Goal: Information Seeking & Learning: Learn about a topic

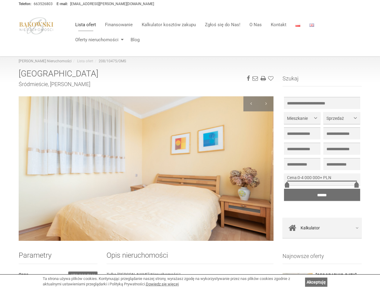
click at [216, 32] on ul "Lista ofert Finansowanie Kalkulator kosztów zakupu Zgłoś się do Nas! O Nas Kont…" at bounding box center [216, 32] width 291 height 30
click at [255, 79] on link at bounding box center [255, 78] width 6 height 4
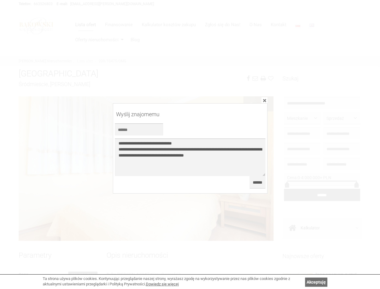
click at [271, 79] on div at bounding box center [190, 144] width 380 height 289
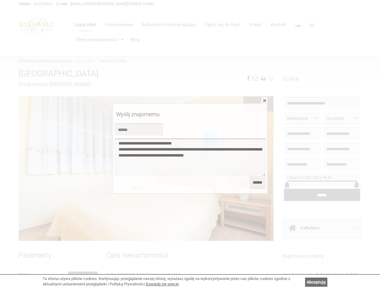
click at [146, 168] on textarea "**********" at bounding box center [190, 157] width 150 height 38
click at [251, 104] on div at bounding box center [250, 103] width 15 height 15
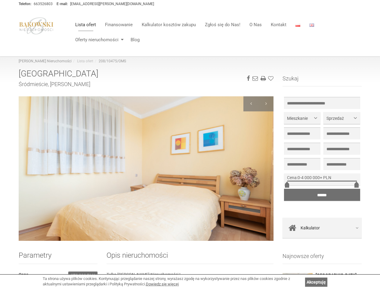
click at [266, 104] on div at bounding box center [265, 103] width 15 height 15
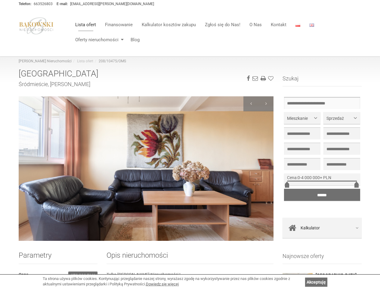
click at [322, 103] on input "text" at bounding box center [322, 103] width 76 height 12
click at [302, 118] on span "Mieszkanie" at bounding box center [300, 118] width 26 height 6
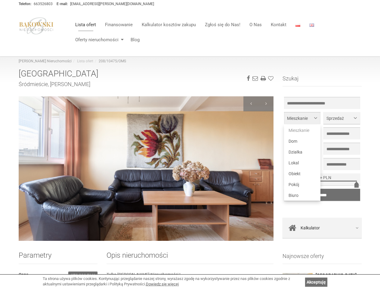
click at [302, 118] on span "Mieszkanie" at bounding box center [300, 118] width 26 height 6
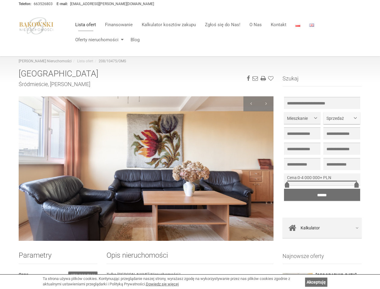
click at [341, 118] on span "Sprzedaż" at bounding box center [339, 118] width 26 height 6
